Goal: Information Seeking & Learning: Learn about a topic

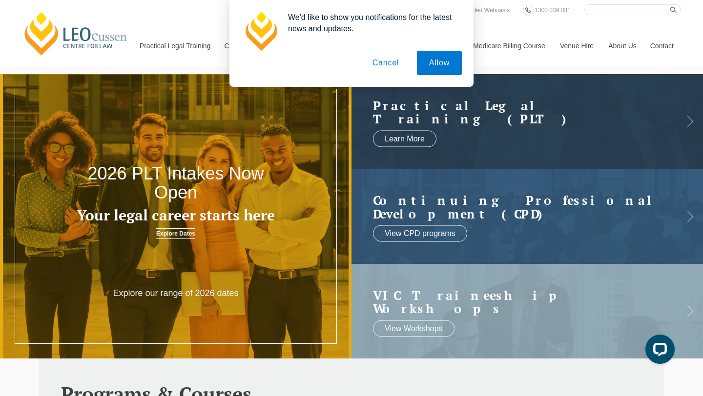
click at [396, 69] on button "Cancel" at bounding box center [385, 63] width 51 height 24
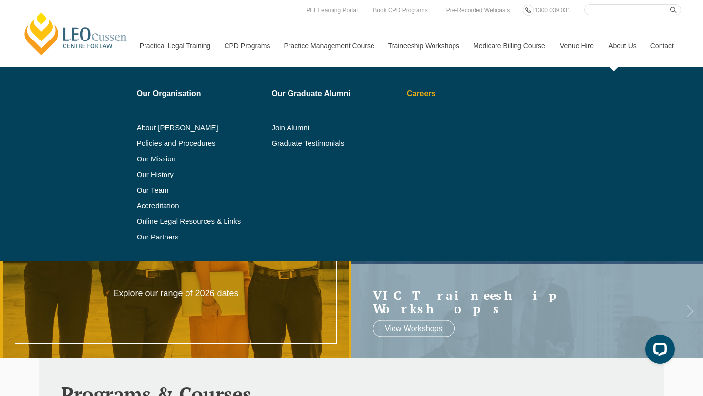
click at [413, 94] on link "Careers" at bounding box center [461, 94] width 111 height 8
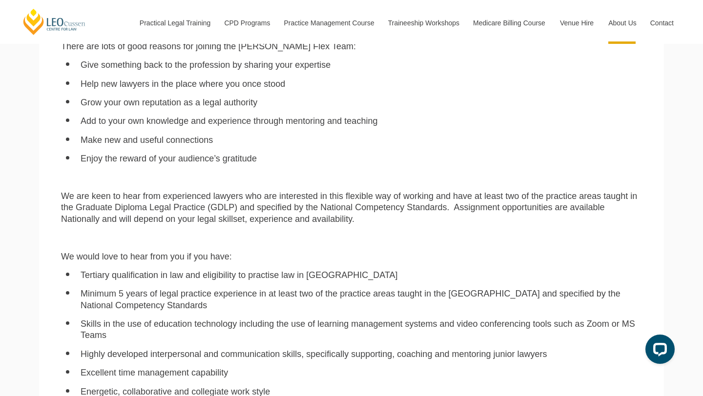
scroll to position [642, 0]
